Goal: Transaction & Acquisition: Download file/media

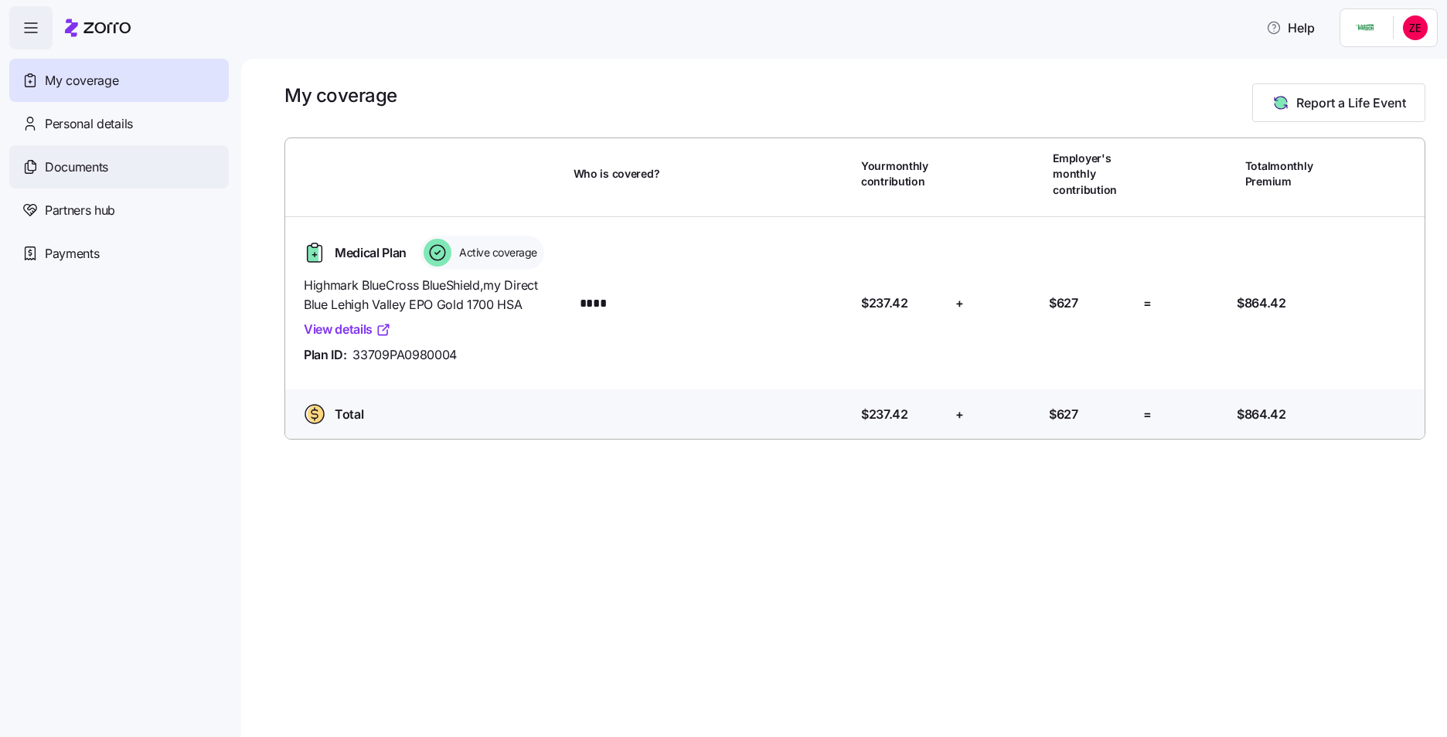
click at [82, 164] on span "Documents" at bounding box center [76, 167] width 63 height 19
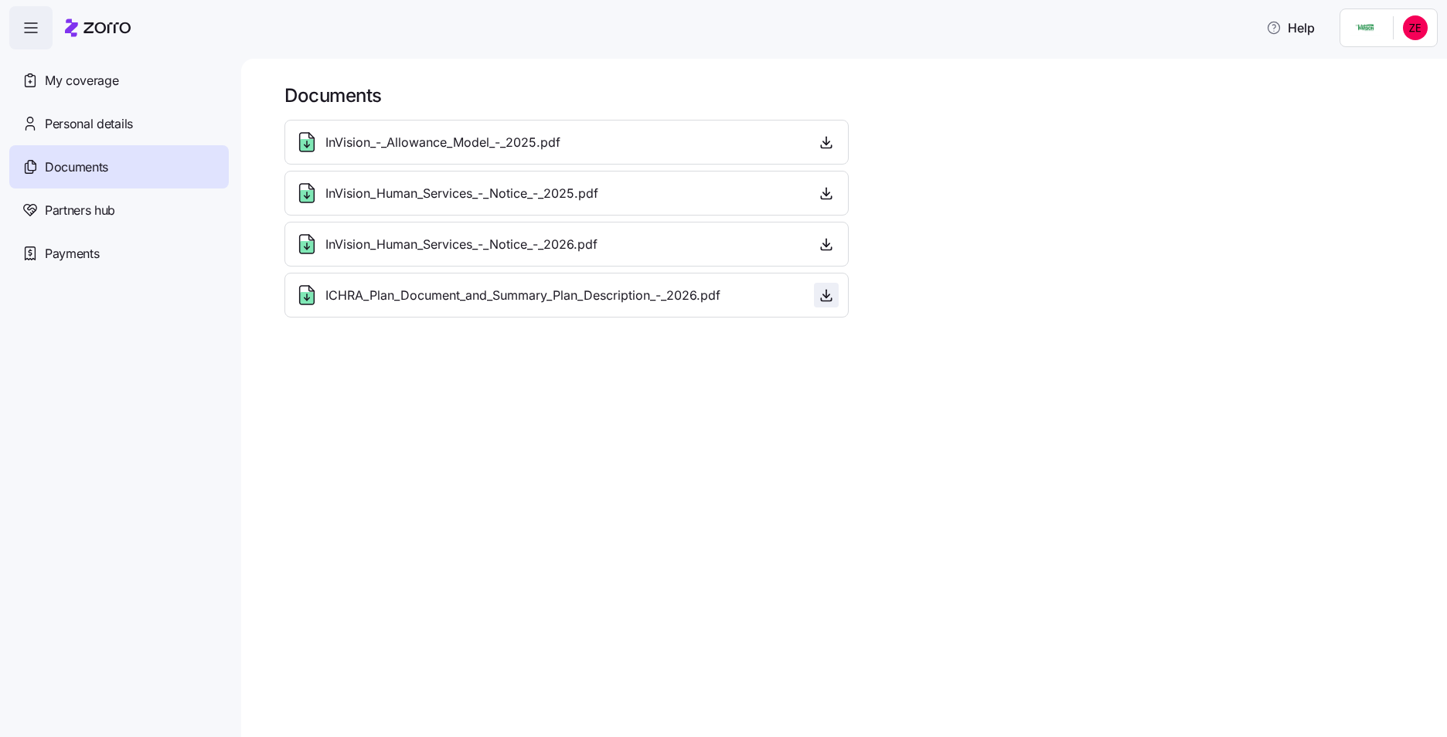
click at [826, 299] on icon "button" at bounding box center [826, 295] width 15 height 15
click at [825, 246] on icon "button" at bounding box center [826, 244] width 6 height 3
click at [485, 192] on span "InVision_Human_Services_-_Notice_-_2025.pdf" at bounding box center [461, 193] width 273 height 19
click at [825, 191] on icon "button" at bounding box center [826, 193] width 15 height 15
click at [825, 240] on icon "button" at bounding box center [826, 244] width 15 height 15
